Goal: Transaction & Acquisition: Subscribe to service/newsletter

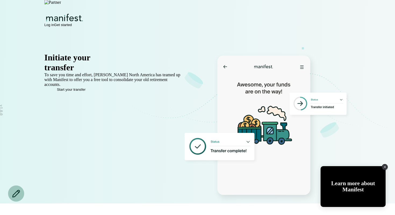
click at [350, 77] on icon at bounding box center [267, 128] width 168 height 151
click at [245, 98] on rect at bounding box center [264, 126] width 93 height 140
click at [54, 23] on span "Log in" at bounding box center [49, 25] width 10 height 4
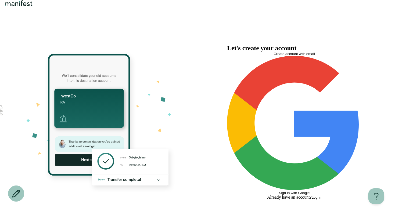
click at [289, 56] on span "Create account with email" at bounding box center [294, 54] width 41 height 4
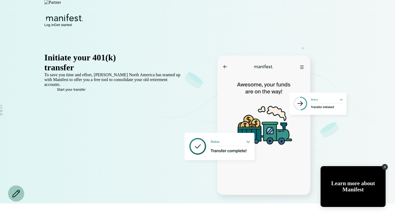
click at [72, 23] on span "Get started" at bounding box center [63, 25] width 18 height 4
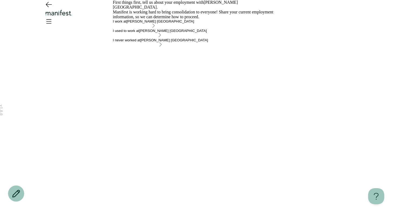
click at [47, 7] on icon "Go back" at bounding box center [49, 4] width 6 height 5
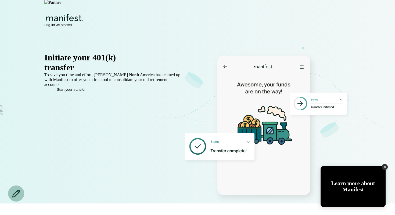
click at [54, 23] on span "Log in" at bounding box center [49, 25] width 10 height 4
